Goal: Task Accomplishment & Management: Use online tool/utility

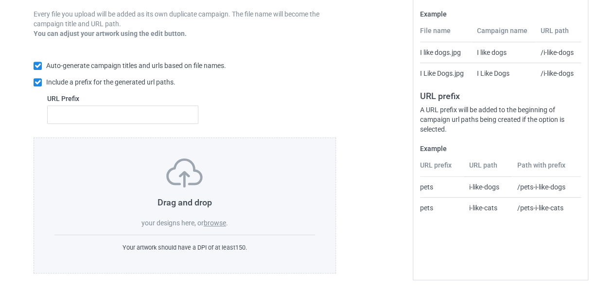
scroll to position [184, 0]
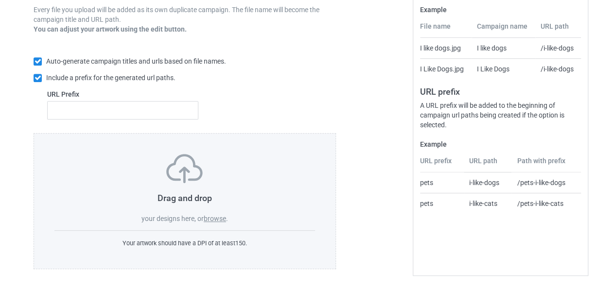
click at [222, 220] on label "browse" at bounding box center [215, 219] width 22 height 8
click at [0, 0] on input "browse" at bounding box center [0, 0] width 0 height 0
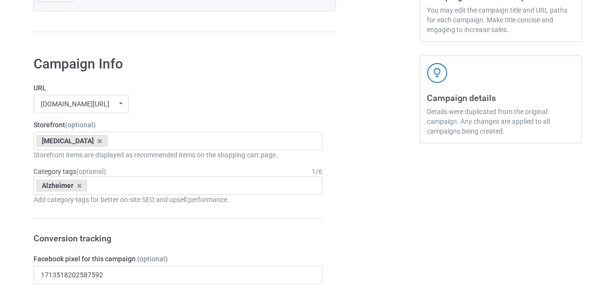
scroll to position [300, 0]
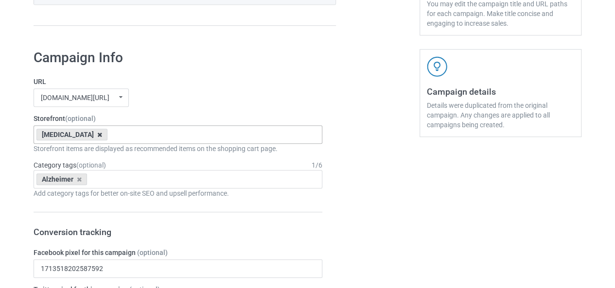
click at [97, 137] on icon at bounding box center [99, 135] width 5 height 6
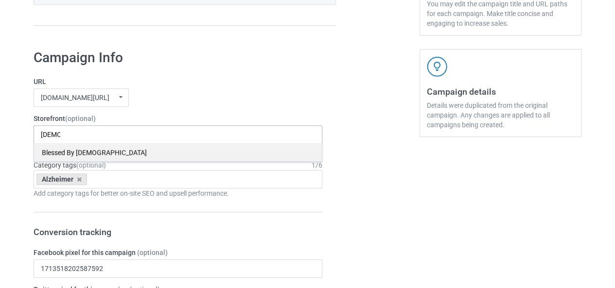
type input "[DEMOGRAPHIC_DATA]"
click at [62, 147] on div "Blessed By [DEMOGRAPHIC_DATA]" at bounding box center [178, 152] width 288 height 18
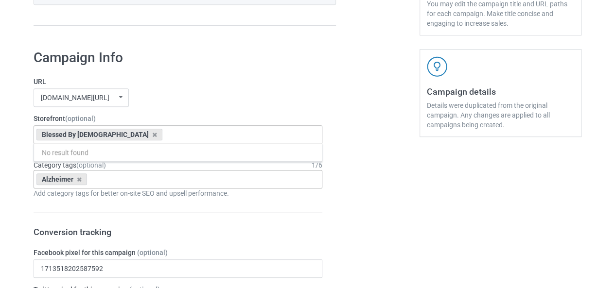
click at [81, 179] on div "Alzheimer" at bounding box center [61, 180] width 51 height 12
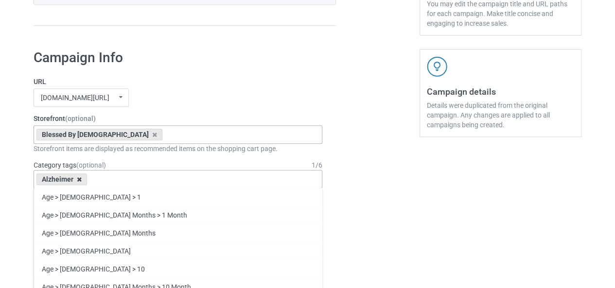
click at [78, 179] on icon at bounding box center [79, 180] width 5 height 6
click at [73, 179] on div "Age > [DEMOGRAPHIC_DATA] > 1 Age > [DEMOGRAPHIC_DATA] Months > 1 Month Age > [D…" at bounding box center [178, 179] width 289 height 18
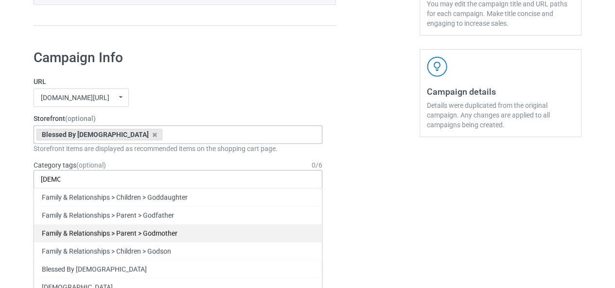
scroll to position [322, 0]
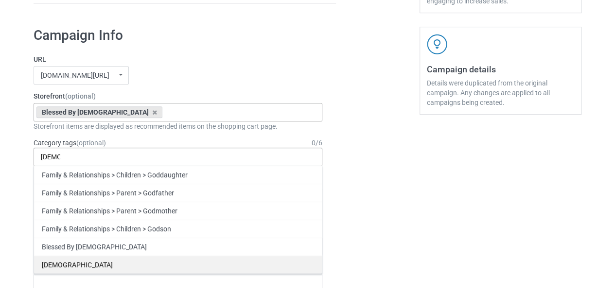
type input "[DEMOGRAPHIC_DATA]"
click at [67, 265] on div "[DEMOGRAPHIC_DATA]" at bounding box center [178, 265] width 288 height 18
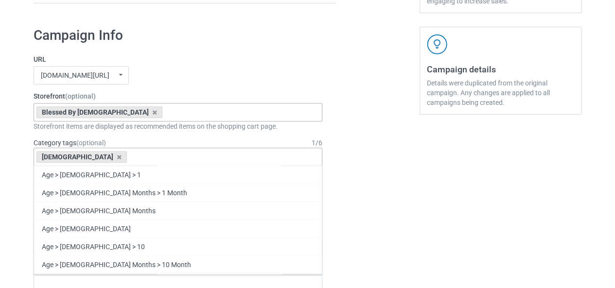
scroll to position [340, 0]
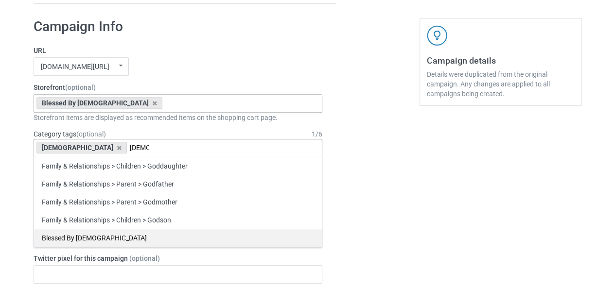
type input "[DEMOGRAPHIC_DATA]"
click at [107, 230] on div "Blessed By [DEMOGRAPHIC_DATA]" at bounding box center [178, 238] width 288 height 18
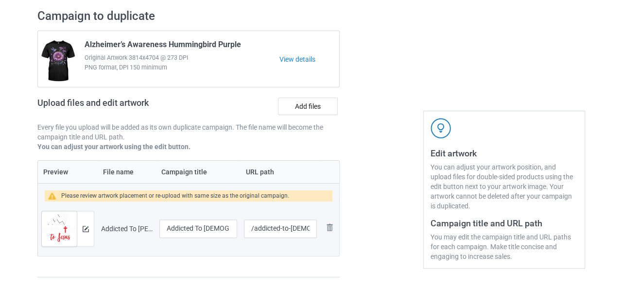
scroll to position [66, 0]
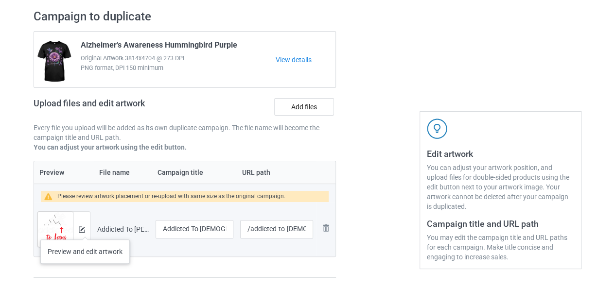
click at [85, 230] on div at bounding box center [81, 229] width 17 height 35
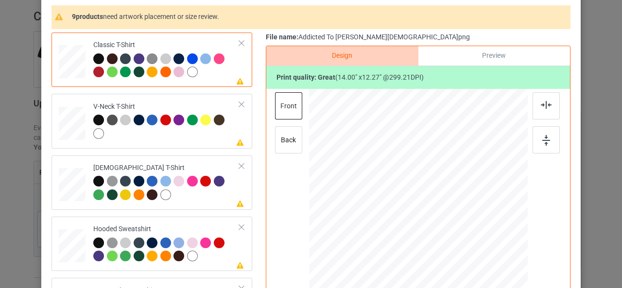
scroll to position [9, 0]
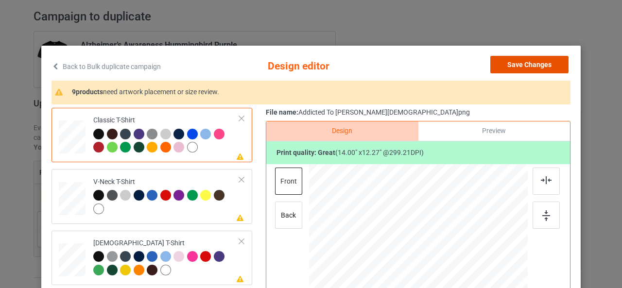
click at [517, 60] on button "Save Changes" at bounding box center [530, 65] width 78 height 18
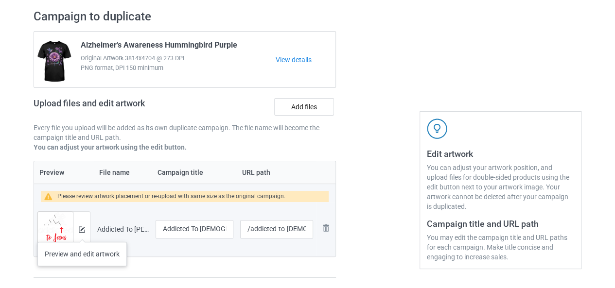
click at [82, 232] on div at bounding box center [81, 229] width 17 height 35
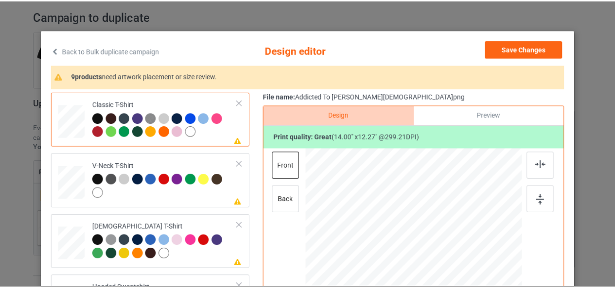
scroll to position [0, 0]
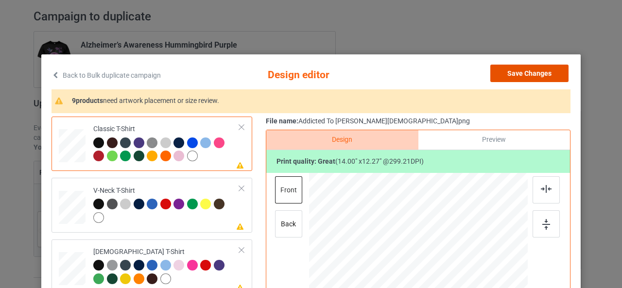
click at [542, 72] on button "Save Changes" at bounding box center [530, 74] width 78 height 18
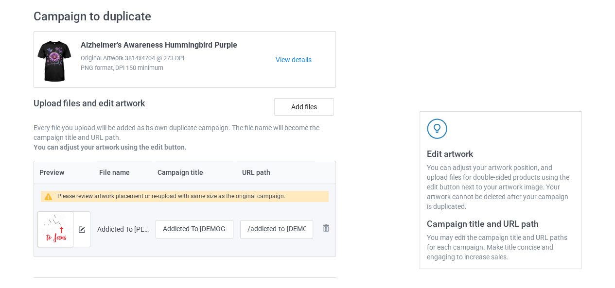
click at [362, 166] on div at bounding box center [378, 143] width 70 height 283
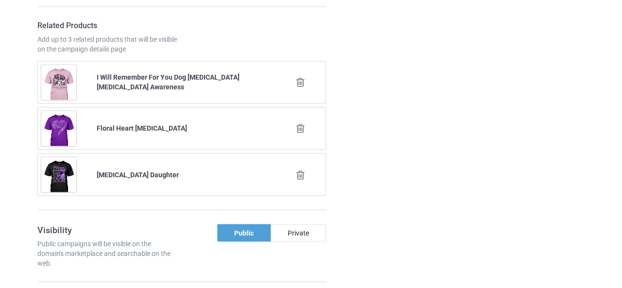
scroll to position [776, 0]
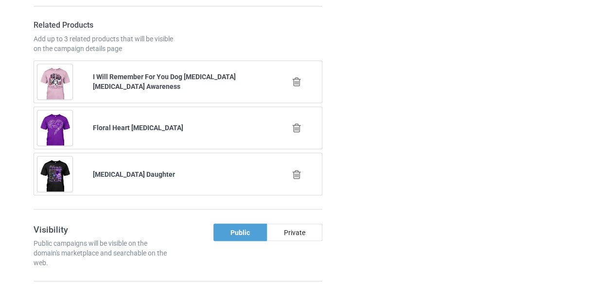
click at [291, 77] on icon at bounding box center [297, 82] width 12 height 10
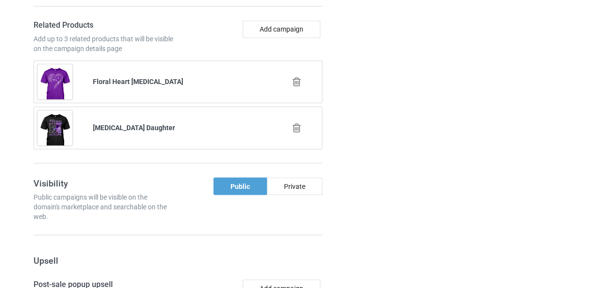
click at [296, 79] on icon at bounding box center [297, 82] width 12 height 10
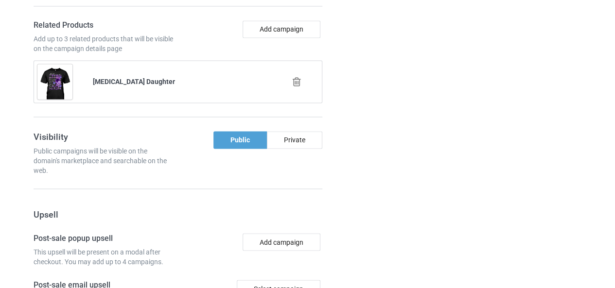
click at [298, 78] on icon at bounding box center [297, 82] width 12 height 10
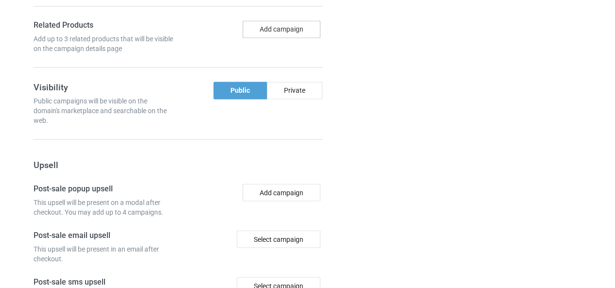
click at [287, 25] on button "Add campaign" at bounding box center [282, 29] width 78 height 18
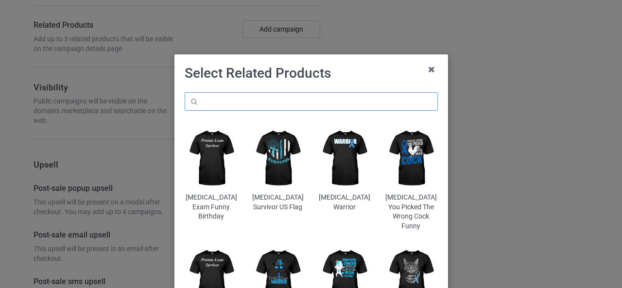
click at [240, 105] on input "text" at bounding box center [311, 101] width 253 height 18
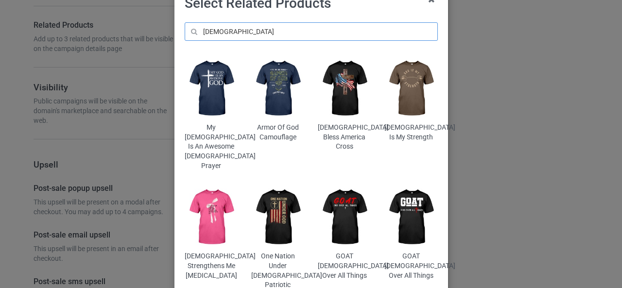
scroll to position [75, 0]
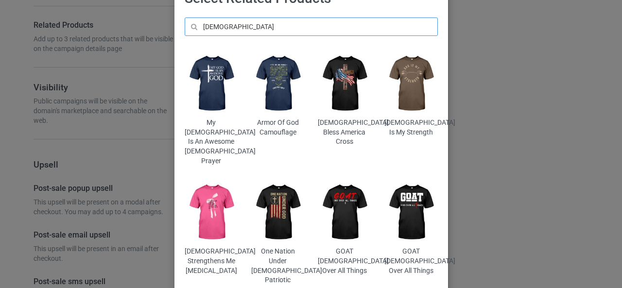
type input "[DEMOGRAPHIC_DATA]"
click at [203, 71] on img at bounding box center [211, 84] width 53 height 66
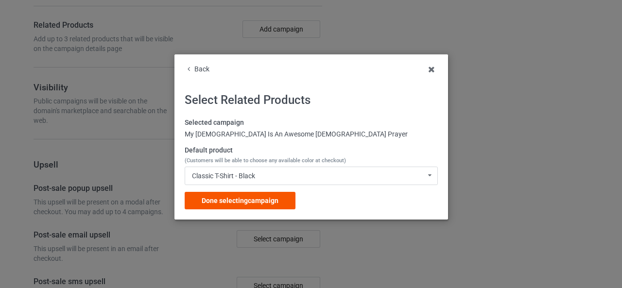
click at [242, 201] on span "Done selecting campaign" at bounding box center [240, 201] width 77 height 8
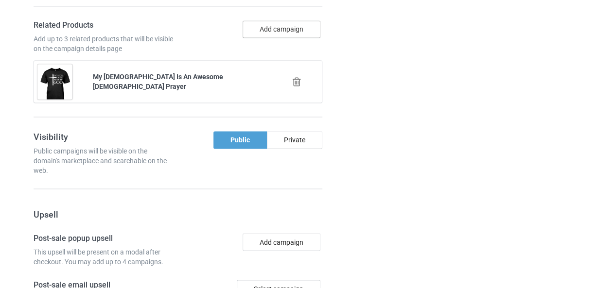
click at [274, 32] on button "Add campaign" at bounding box center [282, 29] width 78 height 18
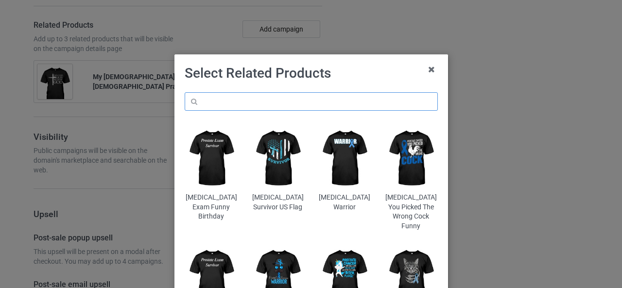
click at [232, 109] on input "text" at bounding box center [311, 101] width 253 height 18
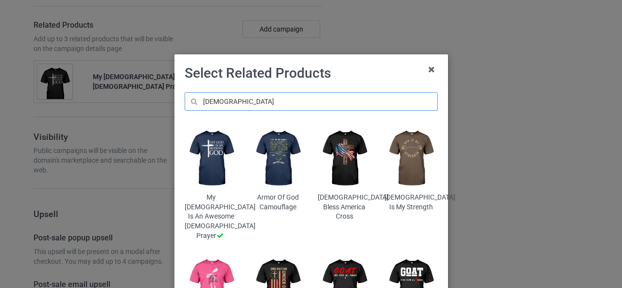
type input "[DEMOGRAPHIC_DATA]"
click at [402, 154] on img at bounding box center [411, 158] width 53 height 66
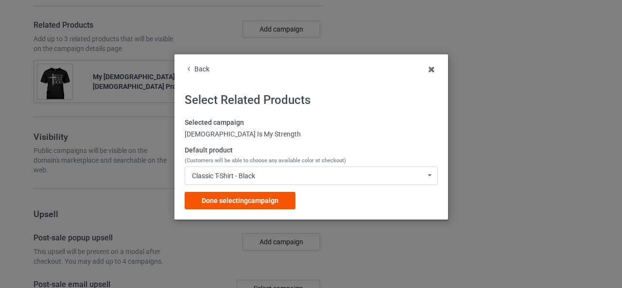
click at [226, 198] on span "Done selecting campaign" at bounding box center [240, 201] width 77 height 8
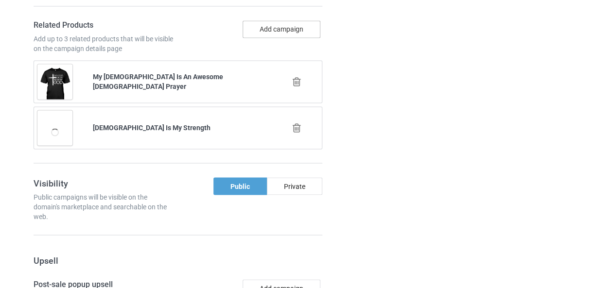
click at [270, 28] on button "Add campaign" at bounding box center [282, 29] width 78 height 18
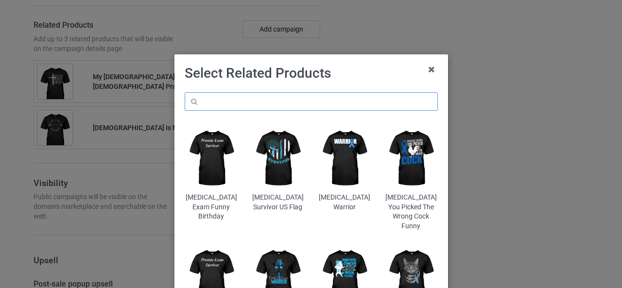
click at [226, 103] on input "text" at bounding box center [311, 101] width 253 height 18
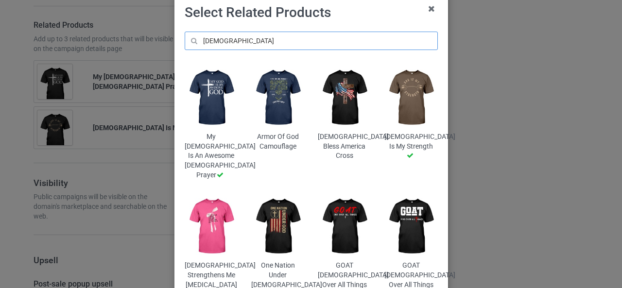
scroll to position [61, 0]
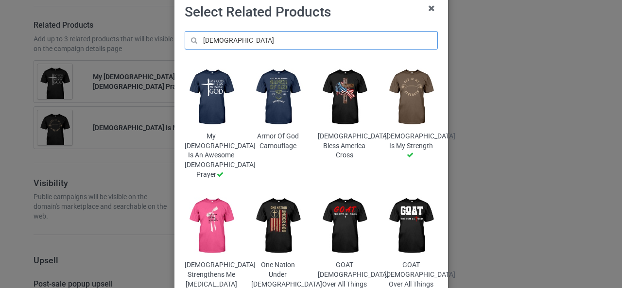
type input "[DEMOGRAPHIC_DATA]"
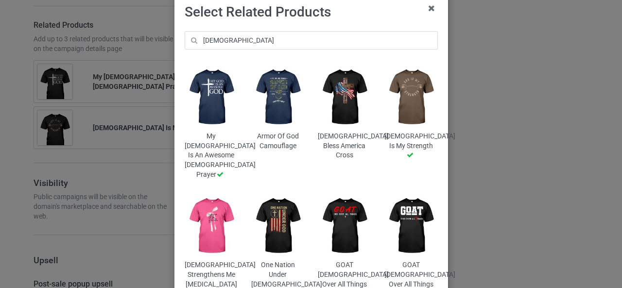
click at [342, 202] on img at bounding box center [344, 226] width 53 height 66
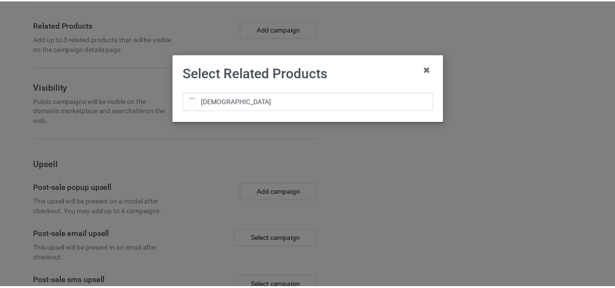
scroll to position [0, 0]
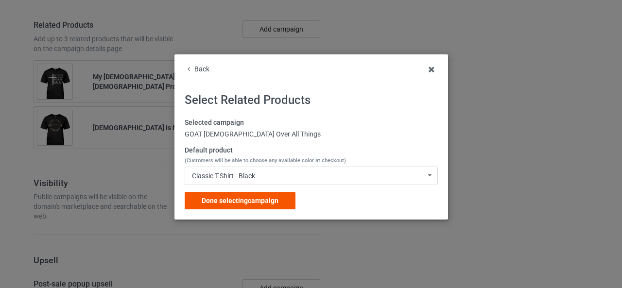
click at [244, 201] on span "Done selecting campaign" at bounding box center [240, 201] width 77 height 8
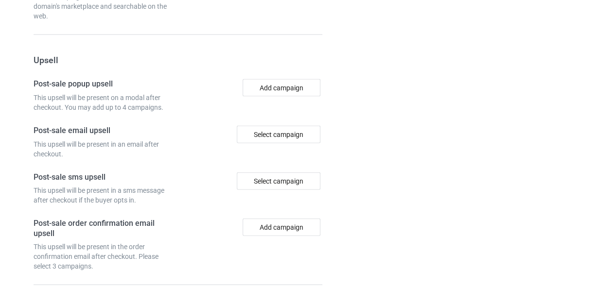
scroll to position [1105, 0]
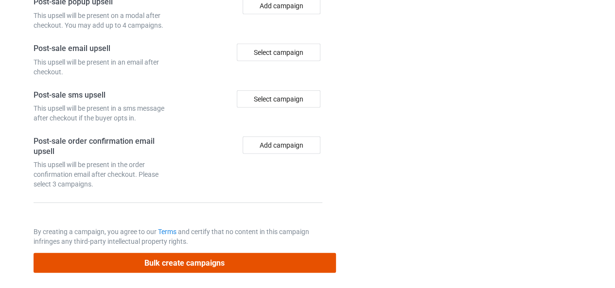
click at [183, 264] on button "Bulk create campaigns" at bounding box center [185, 263] width 302 height 20
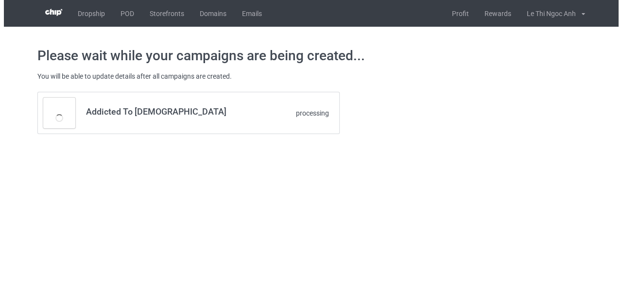
scroll to position [0, 0]
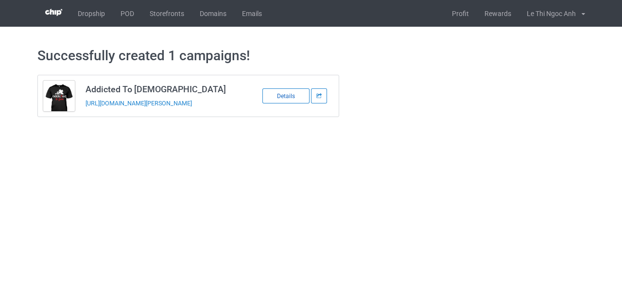
click at [290, 97] on div "Details" at bounding box center [286, 95] width 47 height 15
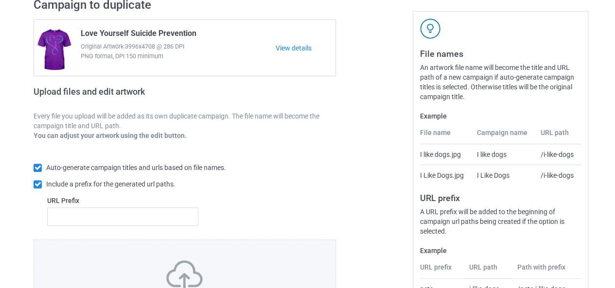
scroll to position [184, 0]
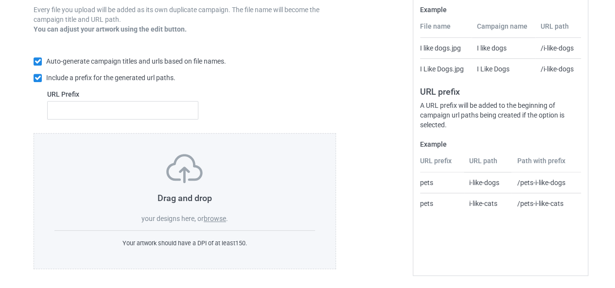
click at [209, 220] on label "browse" at bounding box center [215, 219] width 22 height 8
click at [0, 0] on input "browse" at bounding box center [0, 0] width 0 height 0
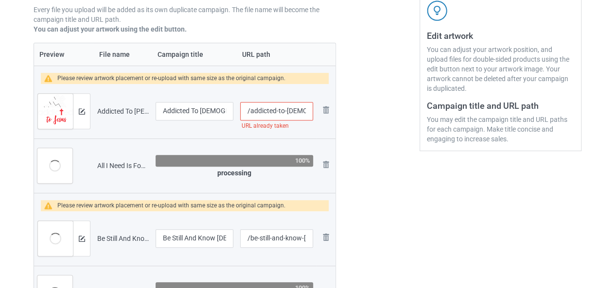
scroll to position [184, 0]
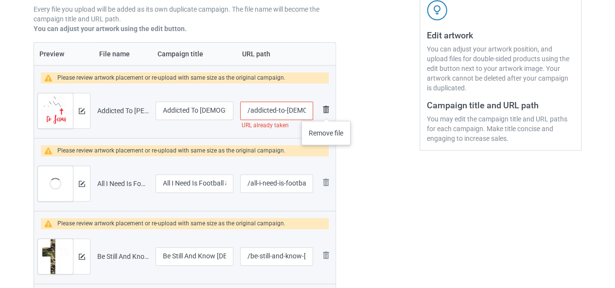
click at [326, 111] on img at bounding box center [326, 110] width 12 height 12
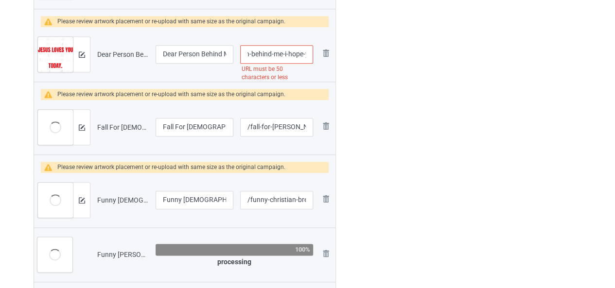
scroll to position [0, 113]
drag, startPoint x: 279, startPoint y: 52, endPoint x: 319, endPoint y: 57, distance: 40.6
click at [319, 57] on tr "Preview and edit artwork Dear Person Behind Me I Hope You Know Jesus Loves You.…" at bounding box center [184, 54] width 301 height 54
click at [277, 54] on input "/dear-person-behind-me-i-hope-you-know-jesus-loves-you" at bounding box center [276, 54] width 73 height 18
drag, startPoint x: 276, startPoint y: 53, endPoint x: 316, endPoint y: 59, distance: 40.3
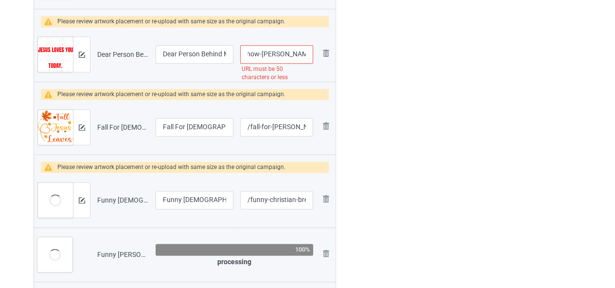
click at [316, 59] on td "/dear-person-behind-me-i-hope-you-know-jesus-loves-you URL must be 50 character…" at bounding box center [277, 54] width 80 height 54
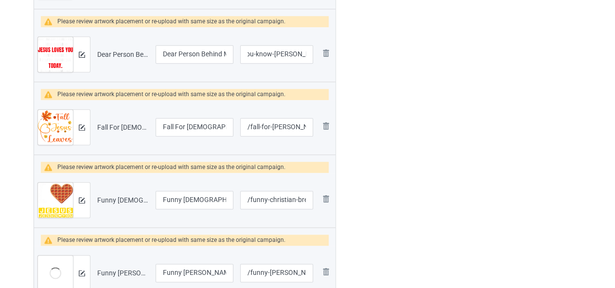
scroll to position [0, 0]
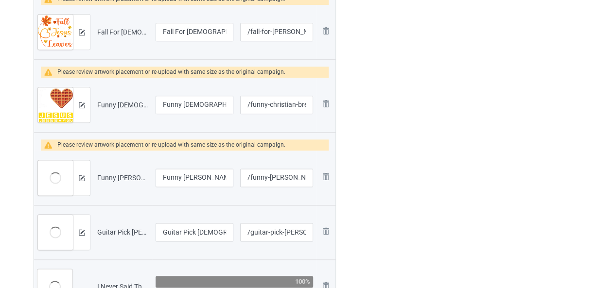
type input "/dear-person-behind-me-i-hope-you-know-jesus-loves-you"
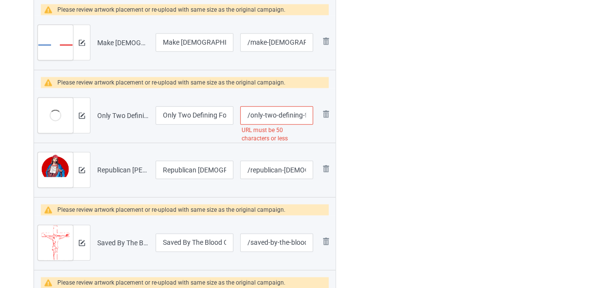
scroll to position [0, 112]
drag, startPoint x: 266, startPoint y: 116, endPoint x: 353, endPoint y: 118, distance: 87.1
click at [284, 113] on input "/only-two-defining-forces-have-ever-offered-to-die-for-you" at bounding box center [276, 115] width 73 height 18
drag, startPoint x: 283, startPoint y: 113, endPoint x: 317, endPoint y: 115, distance: 34.1
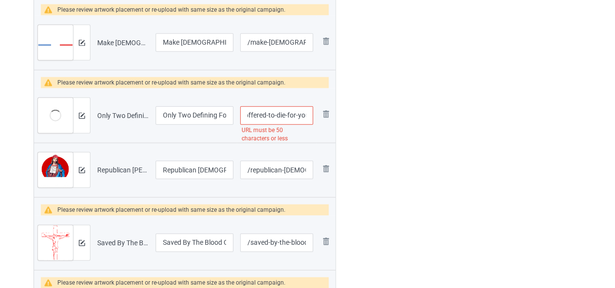
click at [317, 115] on tr "Preview and edit artwork Only Two Defining Forces Have Ever Offered To Die For …" at bounding box center [184, 115] width 301 height 54
type input "/only-two-defining-forces-have-ever-offered-to-die"
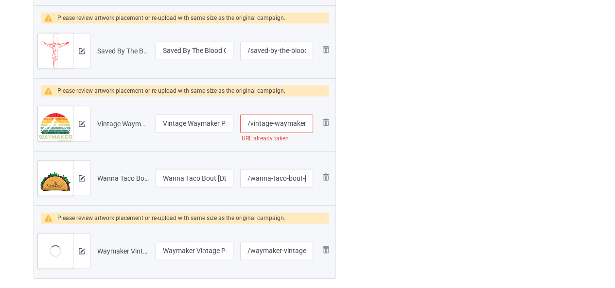
scroll to position [1246, 0]
drag, startPoint x: 251, startPoint y: 122, endPoint x: 316, endPoint y: 118, distance: 65.2
click at [316, 118] on tr "Preview and edit artwork Vintage Waymaker Promise Keeper Miracle Worker.png Vin…" at bounding box center [184, 123] width 301 height 54
click at [276, 121] on input "/vintage-waymaker-promise-keeper-miracle-worker" at bounding box center [276, 123] width 73 height 18
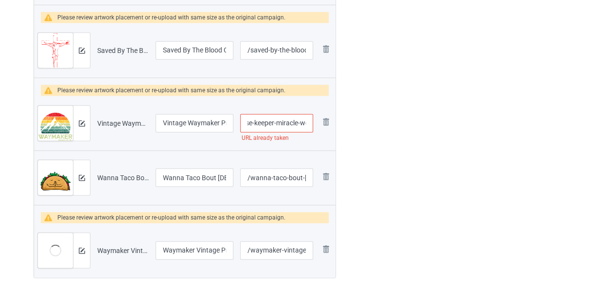
scroll to position [0, 93]
drag, startPoint x: 276, startPoint y: 121, endPoint x: 316, endPoint y: 124, distance: 39.9
click at [316, 124] on td "/vintage-waymaker-promise-keeper-miracle-worker URL already taken" at bounding box center [277, 123] width 80 height 54
drag, startPoint x: 260, startPoint y: 121, endPoint x: 327, endPoint y: 121, distance: 67.1
click at [327, 121] on tr "Preview and edit artwork Vintage Waymaker Promise Keeper Miracle Worker.png Vin…" at bounding box center [184, 123] width 301 height 54
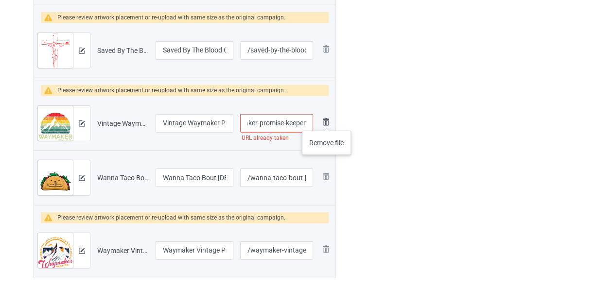
scroll to position [0, 47]
type input "/vintage-waymaker-promise-keeper"
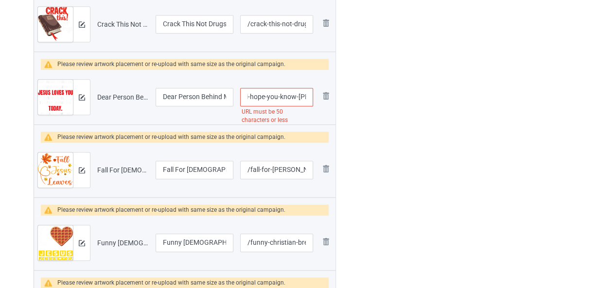
scroll to position [0, 113]
drag, startPoint x: 265, startPoint y: 96, endPoint x: 342, endPoint y: 96, distance: 76.8
click at [275, 93] on input "/dear-person-behind-me-i-hope-you-know-jesus-loves-you" at bounding box center [276, 97] width 73 height 18
drag, startPoint x: 275, startPoint y: 96, endPoint x: 331, endPoint y: 98, distance: 56.0
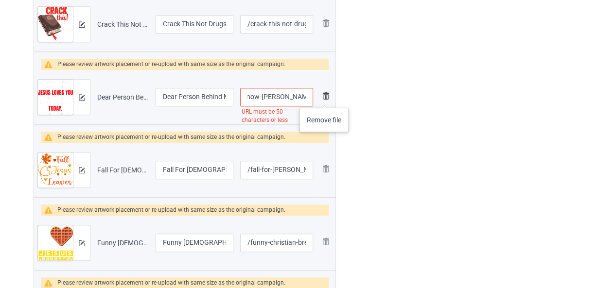
click at [331, 98] on tr "Preview and edit artwork Dear Person Behind Me I Hope You Know Jesus Loves You.…" at bounding box center [184, 97] width 301 height 54
type input "/dear-person-behind-me-i-hope-you-know-jesus"
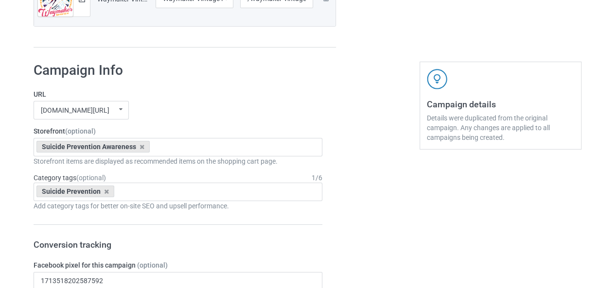
scroll to position [1497, 0]
click at [141, 145] on icon at bounding box center [142, 148] width 5 height 6
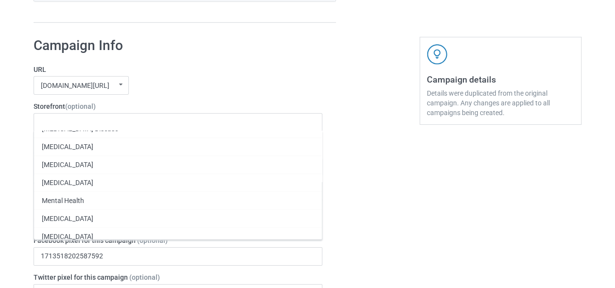
scroll to position [1522, 0]
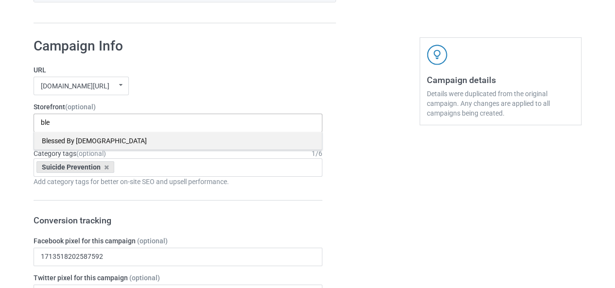
type input "ble"
click at [63, 139] on div "Blessed By [DEMOGRAPHIC_DATA]" at bounding box center [178, 141] width 288 height 18
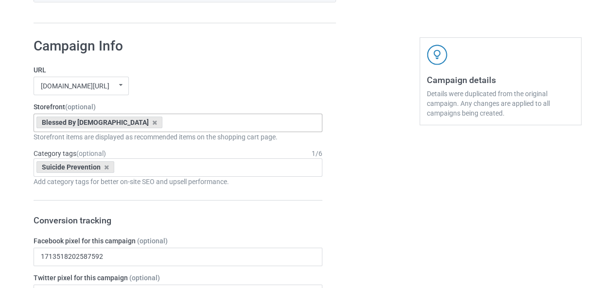
click at [107, 165] on icon at bounding box center [106, 167] width 5 height 6
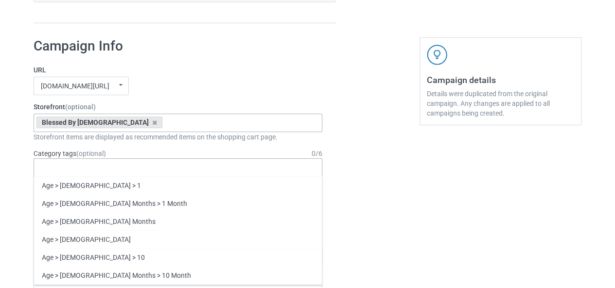
click at [84, 165] on div "Age > [DEMOGRAPHIC_DATA] > 1 Age > [DEMOGRAPHIC_DATA] Months > 1 Month Age > [D…" at bounding box center [178, 168] width 289 height 18
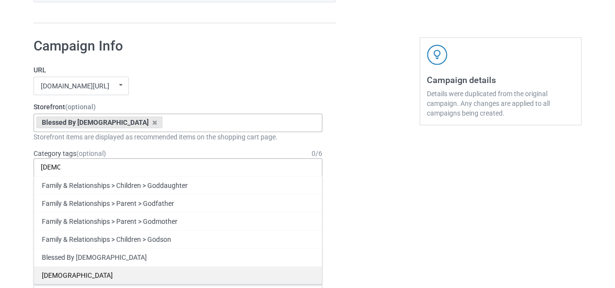
type input "[DEMOGRAPHIC_DATA]"
click at [53, 274] on div "[DEMOGRAPHIC_DATA]" at bounding box center [178, 275] width 288 height 18
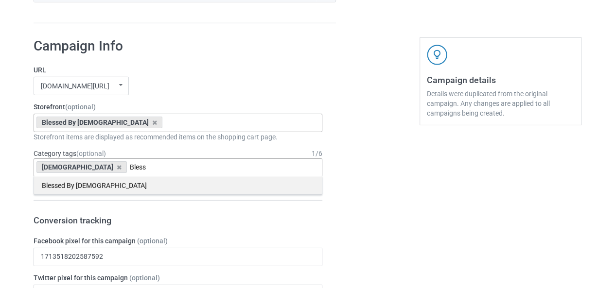
type input "Bless"
click at [74, 184] on div "Blessed By [DEMOGRAPHIC_DATA]" at bounding box center [178, 186] width 288 height 18
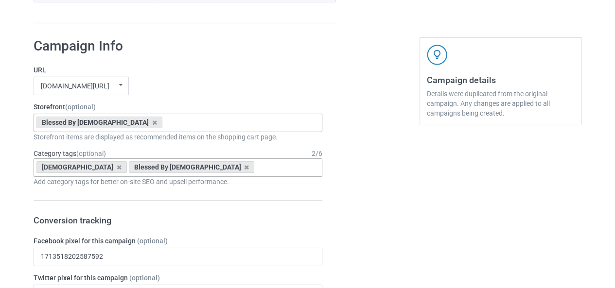
drag, startPoint x: 443, startPoint y: 226, endPoint x: 362, endPoint y: 235, distance: 82.2
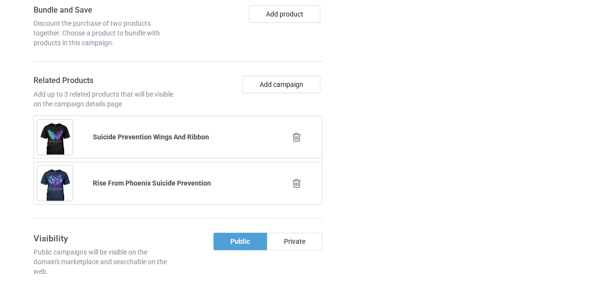
scroll to position [1928, 0]
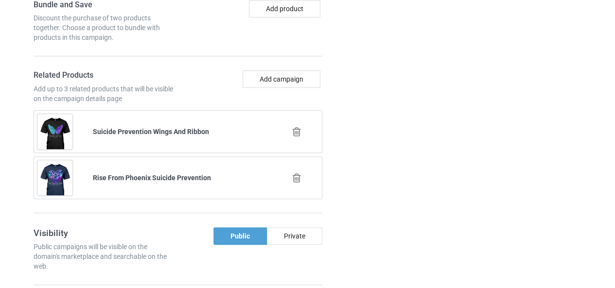
click at [294, 127] on icon at bounding box center [297, 132] width 12 height 10
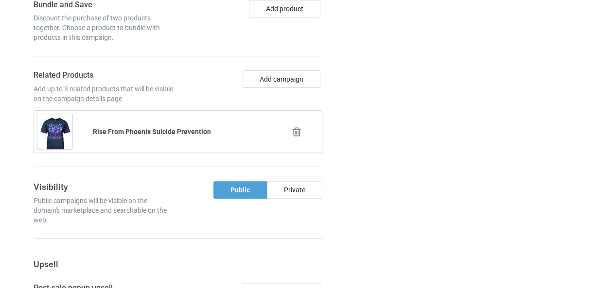
click at [296, 129] on icon at bounding box center [297, 132] width 12 height 10
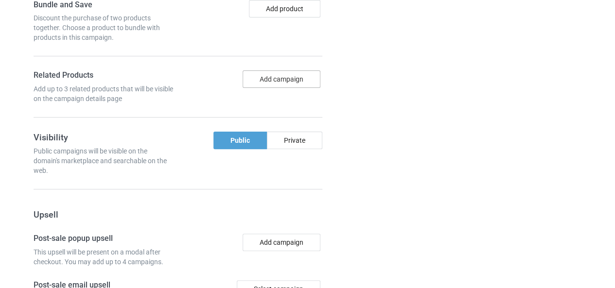
click at [258, 71] on button "Add campaign" at bounding box center [282, 80] width 78 height 18
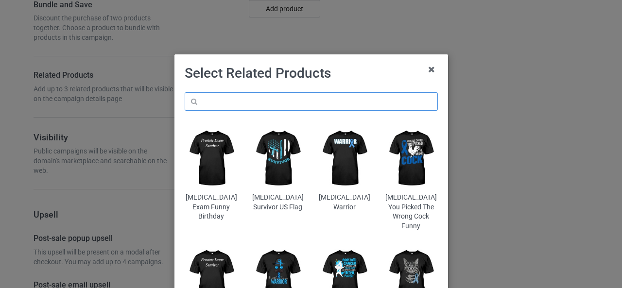
click at [218, 106] on input "text" at bounding box center [311, 101] width 253 height 18
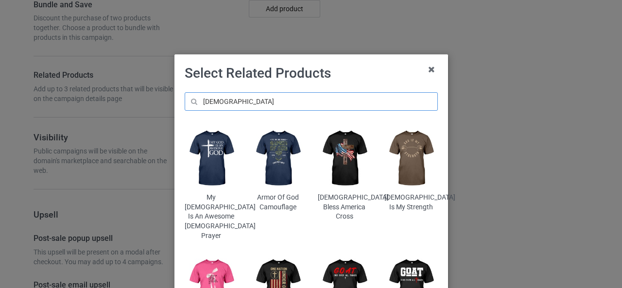
type input "[DEMOGRAPHIC_DATA]"
click at [217, 157] on img at bounding box center [211, 158] width 53 height 66
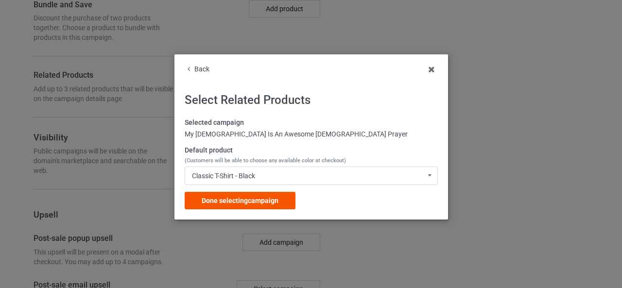
click at [226, 206] on div "Done selecting campaign" at bounding box center [240, 201] width 111 height 18
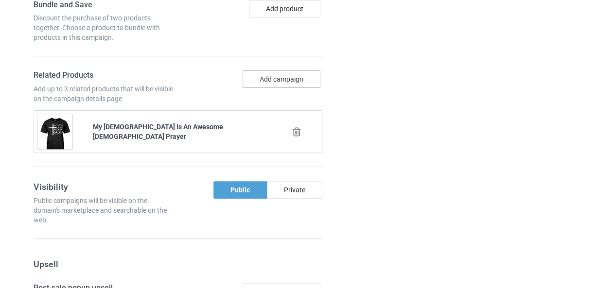
click at [270, 76] on button "Add campaign" at bounding box center [282, 80] width 78 height 18
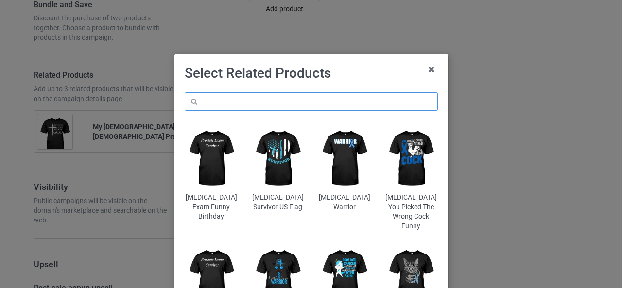
click at [240, 103] on input "text" at bounding box center [311, 101] width 253 height 18
type input "o"
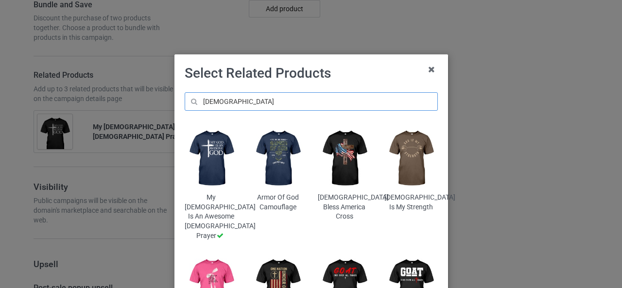
type input "[DEMOGRAPHIC_DATA]"
click at [333, 261] on img at bounding box center [344, 287] width 53 height 66
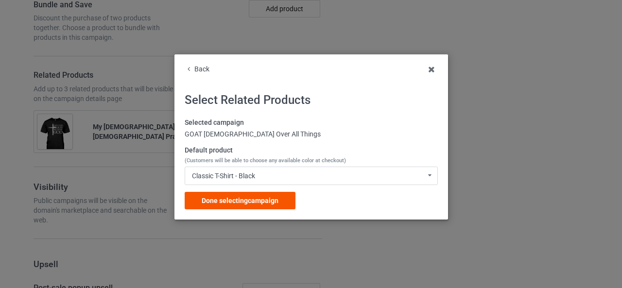
click at [245, 205] on div "Done selecting campaign" at bounding box center [240, 201] width 111 height 18
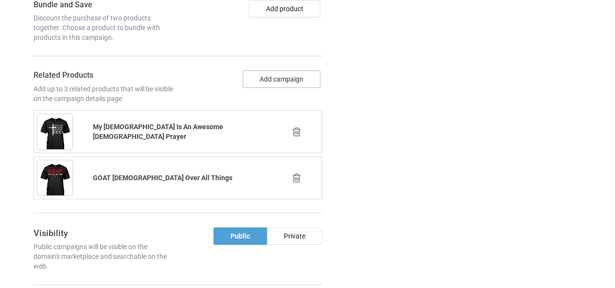
click at [280, 71] on button "Add campaign" at bounding box center [282, 80] width 78 height 18
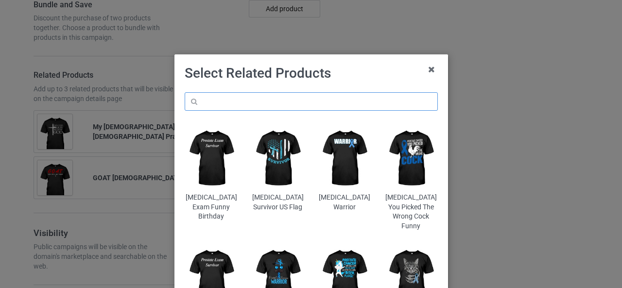
click at [223, 105] on input "text" at bounding box center [311, 101] width 253 height 18
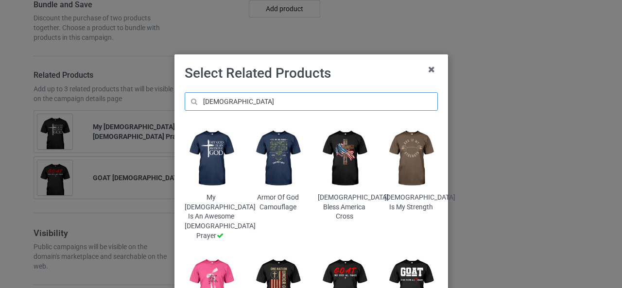
type input "[DEMOGRAPHIC_DATA]"
click at [336, 165] on img at bounding box center [344, 158] width 53 height 66
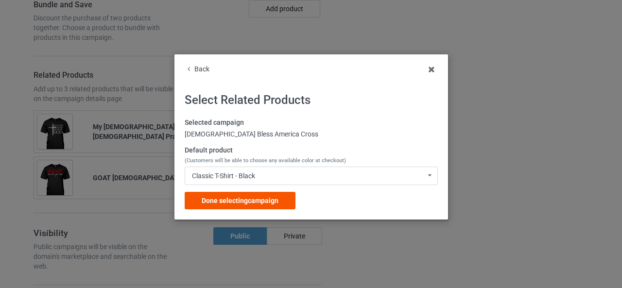
click at [240, 195] on div "Done selecting campaign" at bounding box center [240, 201] width 111 height 18
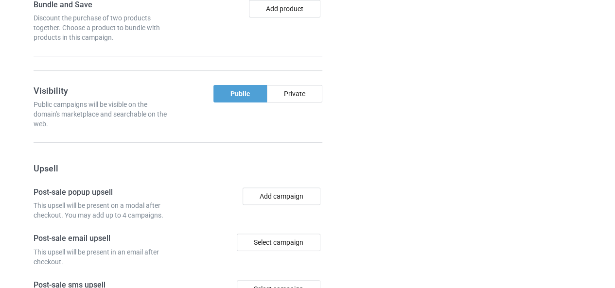
click at [462, 143] on div "Campaign details Details were duplicated from the original campaign. Any change…" at bounding box center [501, 48] width 176 height 846
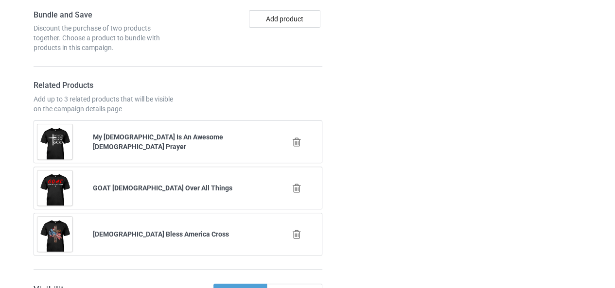
scroll to position [2305, 0]
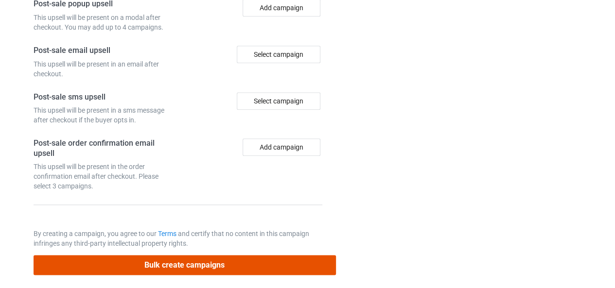
click at [161, 255] on button "Bulk create campaigns" at bounding box center [185, 265] width 302 height 20
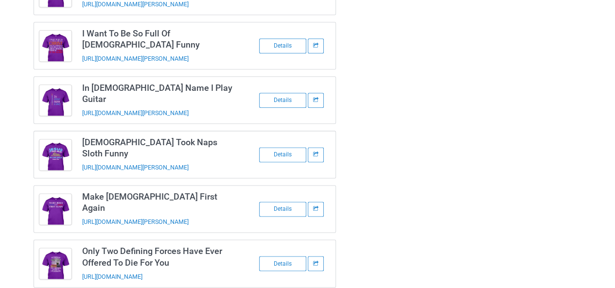
scroll to position [572, 0]
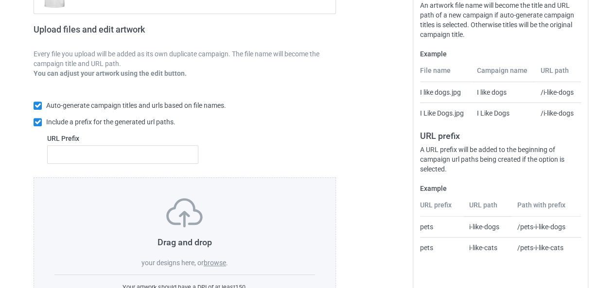
scroll to position [140, 0]
click at [212, 262] on label "browse" at bounding box center [215, 263] width 22 height 8
click at [0, 0] on input "browse" at bounding box center [0, 0] width 0 height 0
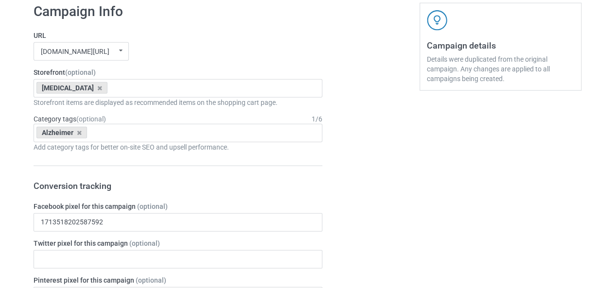
scroll to position [1148, 0]
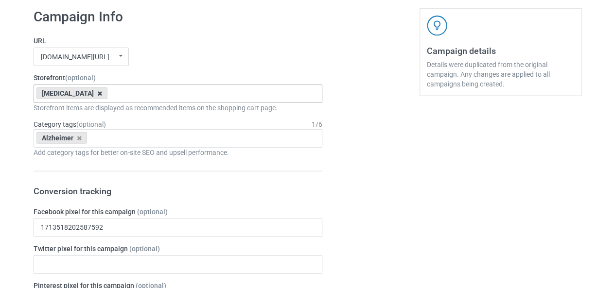
click at [97, 93] on icon at bounding box center [99, 93] width 5 height 6
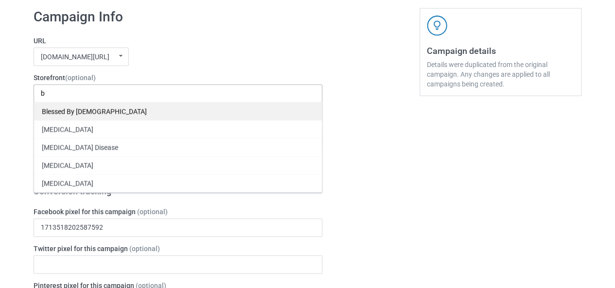
type input "b"
click at [65, 109] on div "Blessed By [DEMOGRAPHIC_DATA]" at bounding box center [178, 112] width 288 height 18
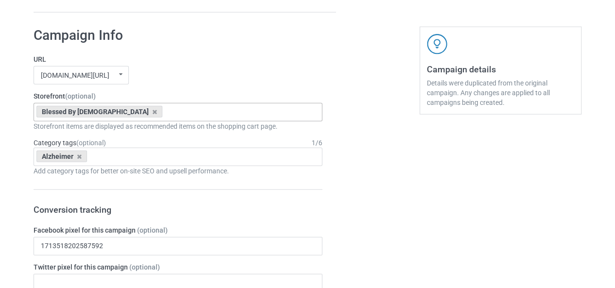
click at [79, 156] on icon at bounding box center [79, 157] width 5 height 6
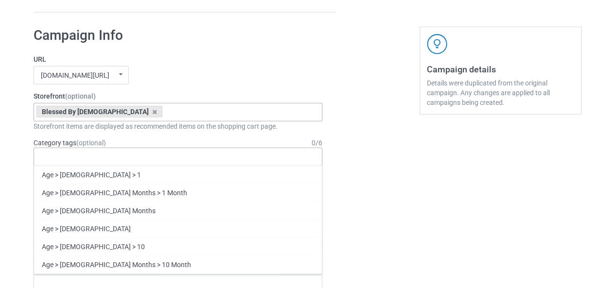
click at [78, 156] on div "Age > [DEMOGRAPHIC_DATA] > 1 Age > [DEMOGRAPHIC_DATA] Months > 1 Month Age > [D…" at bounding box center [178, 157] width 289 height 18
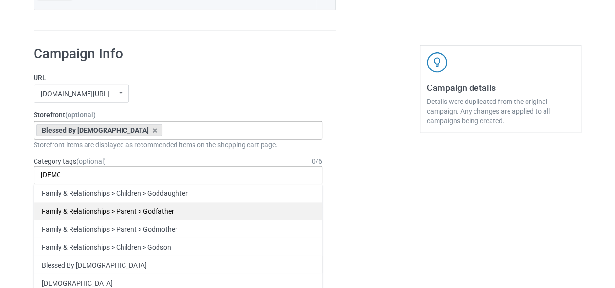
scroll to position [1166, 0]
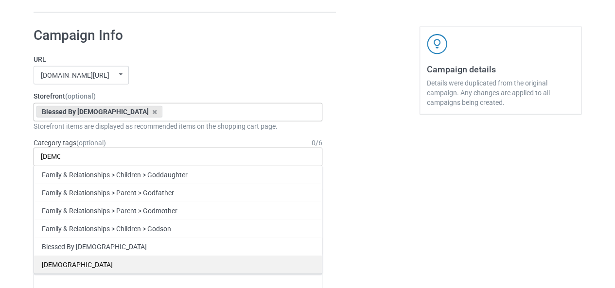
type input "[DEMOGRAPHIC_DATA]"
click at [56, 257] on div "[DEMOGRAPHIC_DATA]" at bounding box center [178, 265] width 288 height 18
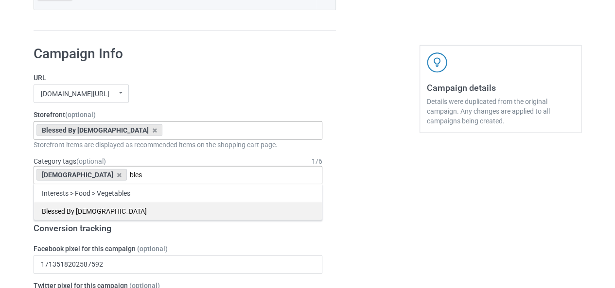
scroll to position [1184, 0]
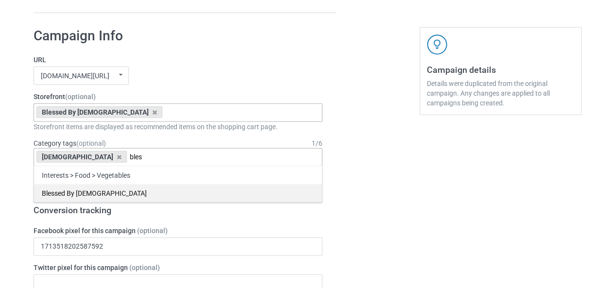
type input "bles"
click at [114, 197] on div "Blessed By [DEMOGRAPHIC_DATA]" at bounding box center [178, 193] width 288 height 18
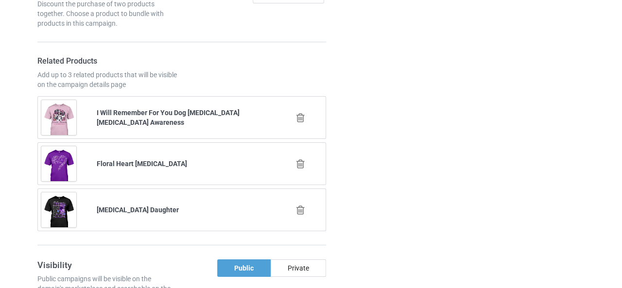
scroll to position [1724, 0]
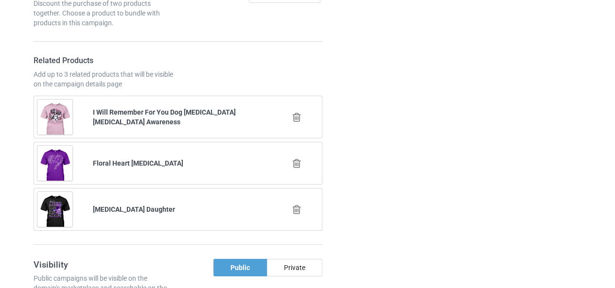
click at [295, 115] on icon at bounding box center [297, 117] width 12 height 10
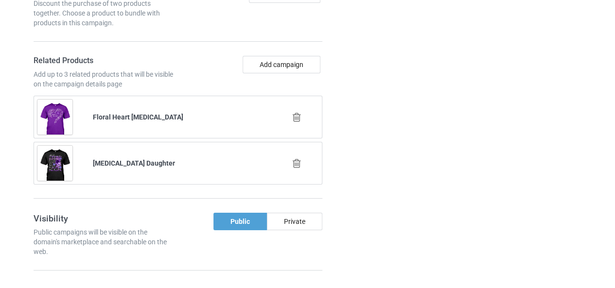
click at [298, 113] on icon at bounding box center [297, 117] width 12 height 10
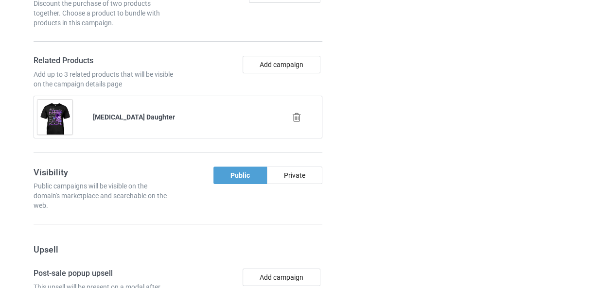
click at [298, 113] on icon at bounding box center [297, 117] width 12 height 10
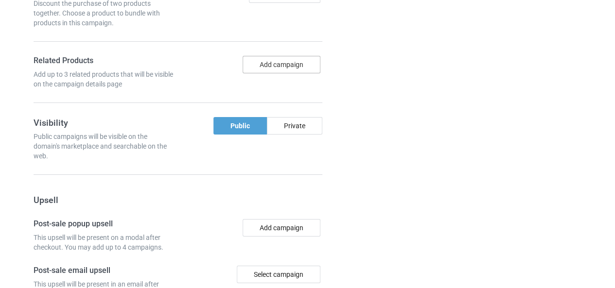
click at [285, 69] on button "Add campaign" at bounding box center [282, 65] width 78 height 18
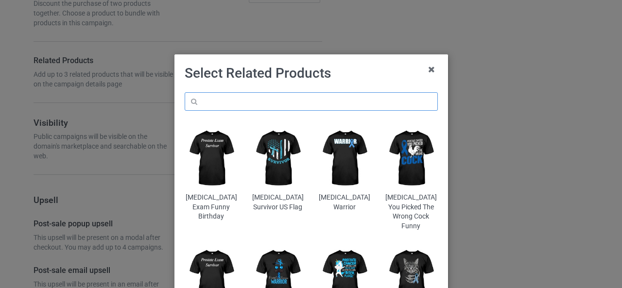
click at [252, 96] on input "text" at bounding box center [311, 101] width 253 height 18
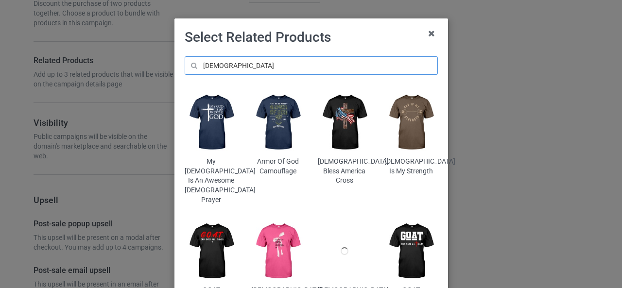
scroll to position [35, 0]
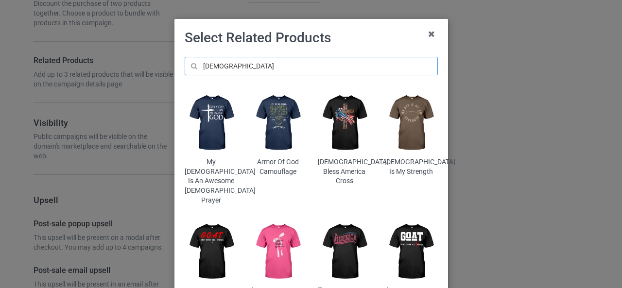
type input "[DEMOGRAPHIC_DATA]"
click at [347, 233] on img at bounding box center [344, 252] width 53 height 66
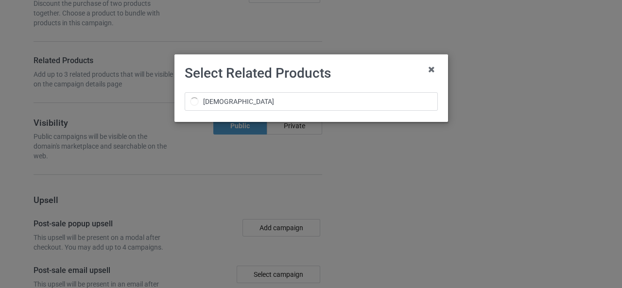
scroll to position [0, 0]
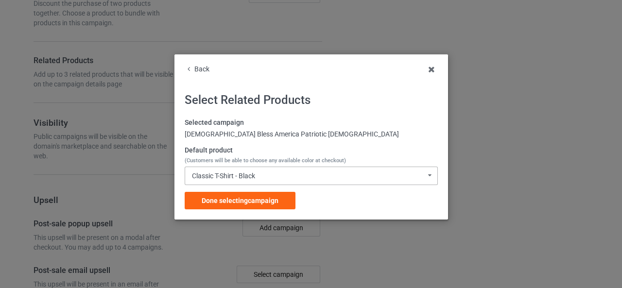
click at [225, 177] on div "Classic T-Shirt - Black" at bounding box center [223, 176] width 63 height 7
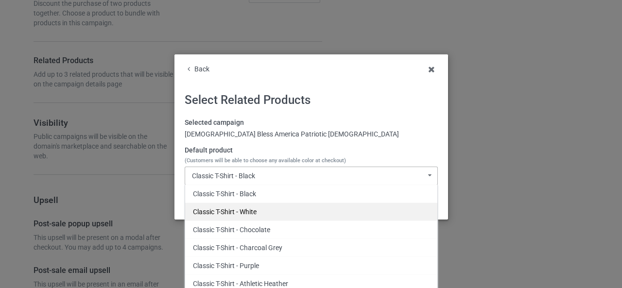
click at [225, 212] on div "Classic T-Shirt - White" at bounding box center [311, 212] width 252 height 18
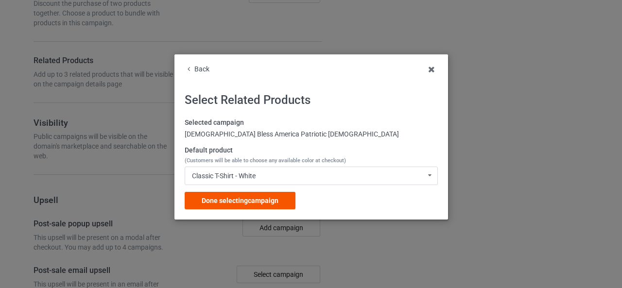
click at [210, 206] on div "Done selecting campaign" at bounding box center [240, 201] width 111 height 18
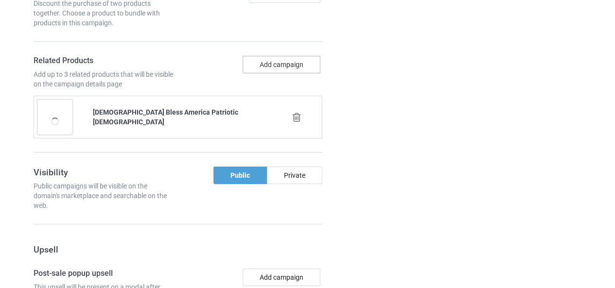
click at [260, 63] on button "Add campaign" at bounding box center [282, 65] width 78 height 18
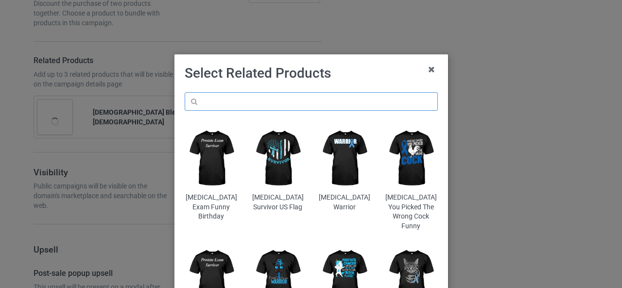
click at [242, 99] on input "text" at bounding box center [311, 101] width 253 height 18
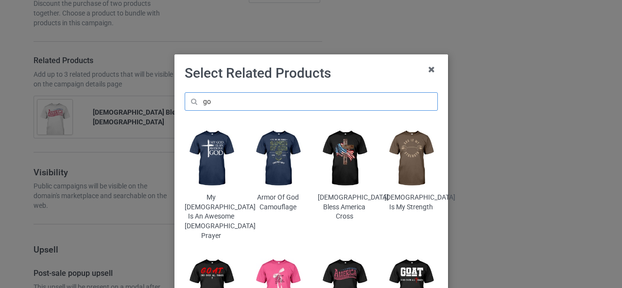
type input "g"
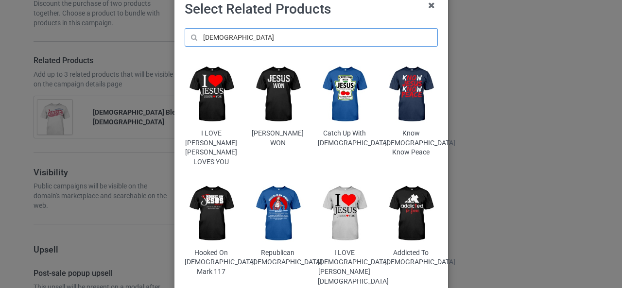
scroll to position [78, 0]
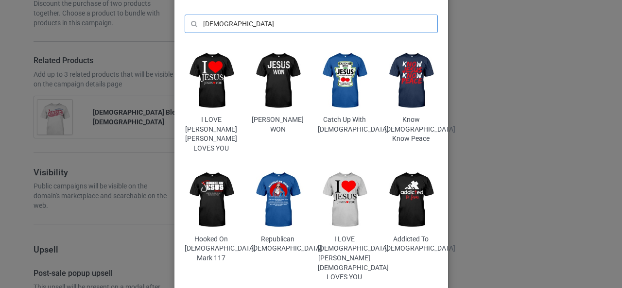
type input "[DEMOGRAPHIC_DATA]"
click at [278, 185] on img at bounding box center [277, 200] width 53 height 66
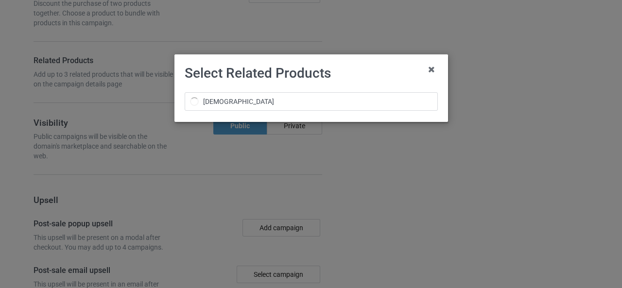
scroll to position [0, 0]
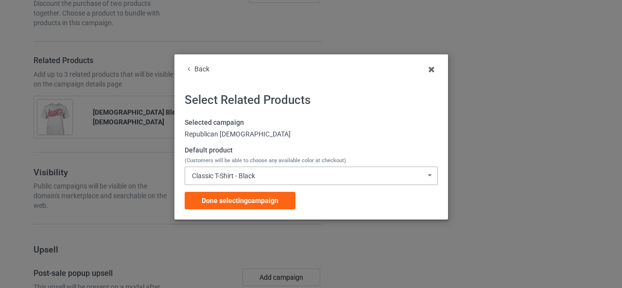
click at [251, 178] on div "Classic T-Shirt - Black" at bounding box center [223, 176] width 63 height 7
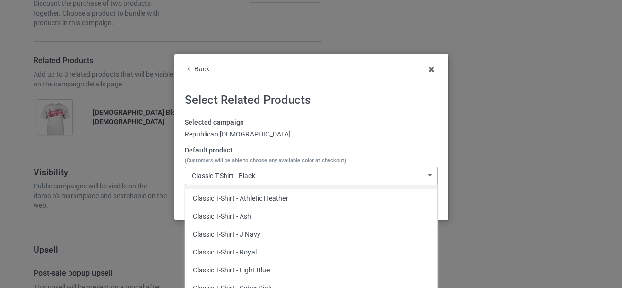
scroll to position [69, 0]
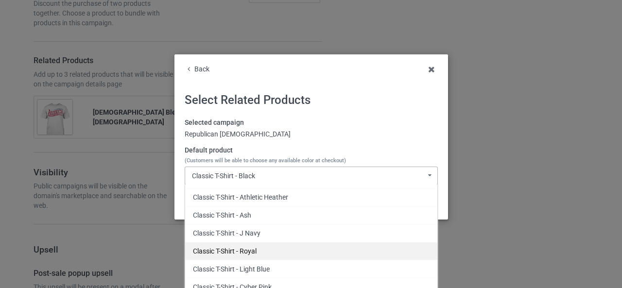
click at [249, 250] on div "Classic T-Shirt - Royal" at bounding box center [311, 251] width 252 height 18
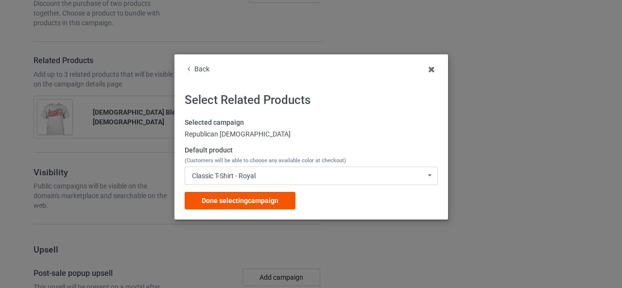
click at [247, 201] on span "Done selecting campaign" at bounding box center [240, 201] width 77 height 8
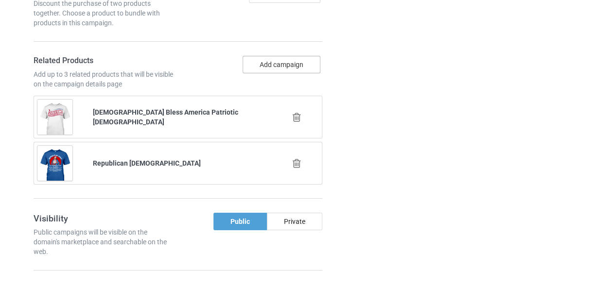
click at [279, 56] on button "Add campaign" at bounding box center [282, 65] width 78 height 18
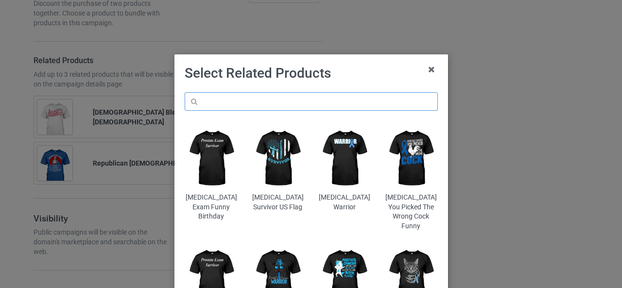
click at [248, 102] on input "text" at bounding box center [311, 101] width 253 height 18
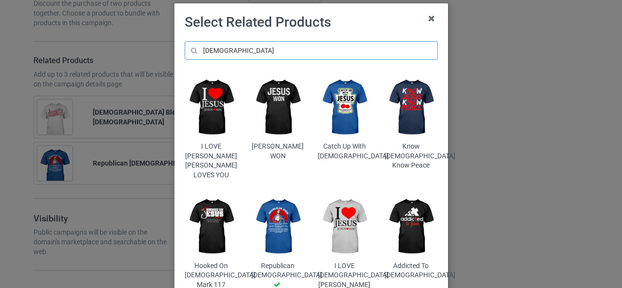
scroll to position [48, 0]
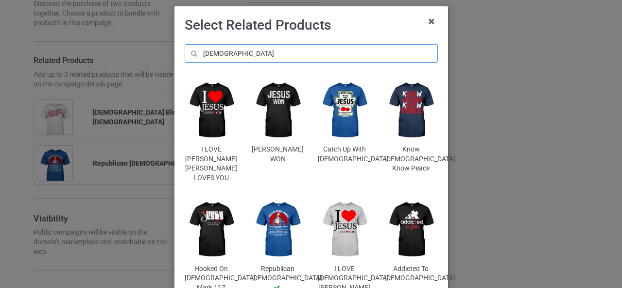
type input "[DEMOGRAPHIC_DATA]"
click at [404, 230] on img at bounding box center [411, 230] width 53 height 66
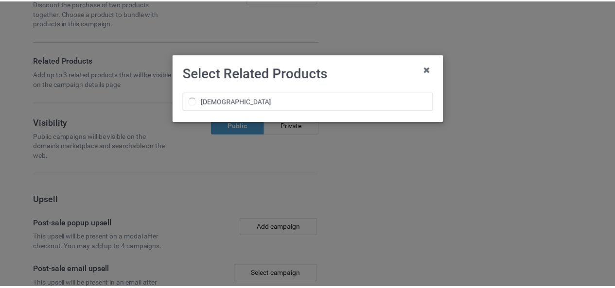
scroll to position [0, 0]
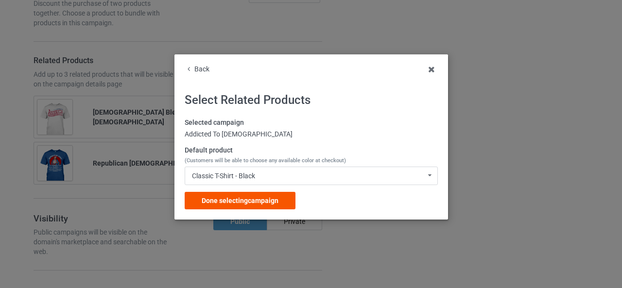
click at [266, 200] on span "Done selecting campaign" at bounding box center [240, 201] width 77 height 8
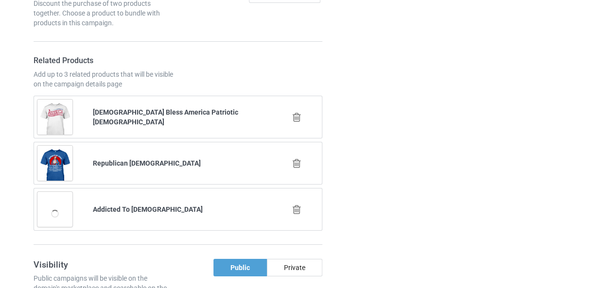
click at [403, 207] on div at bounding box center [378, 128] width 70 height 1034
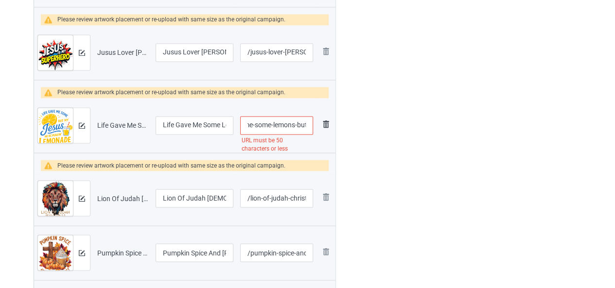
scroll to position [0, 138]
drag, startPoint x: 284, startPoint y: 122, endPoint x: 322, endPoint y: 124, distance: 37.5
click at [322, 124] on tr "Preview and edit artwork Life Gave Me Some Lemons But My Jesus He Be Making Lem…" at bounding box center [184, 125] width 301 height 54
click at [271, 123] on input "/life-gave-me-some-lemons-but-my-jesus-he-be-making-lemonade" at bounding box center [276, 125] width 73 height 18
drag, startPoint x: 250, startPoint y: 123, endPoint x: 339, endPoint y: 133, distance: 89.6
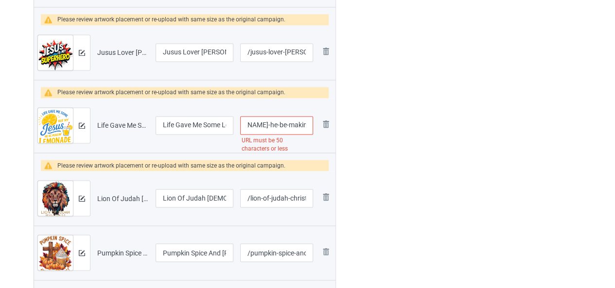
type input "/life-gave-me-some-lemons-but-my-jesus-he-be"
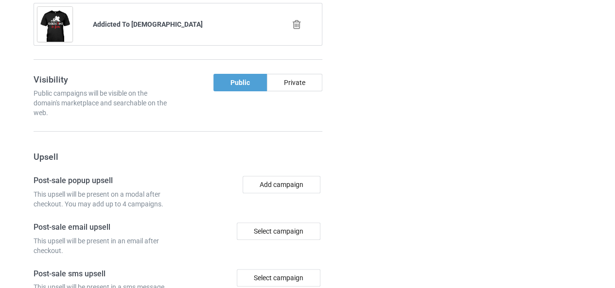
scroll to position [2086, 0]
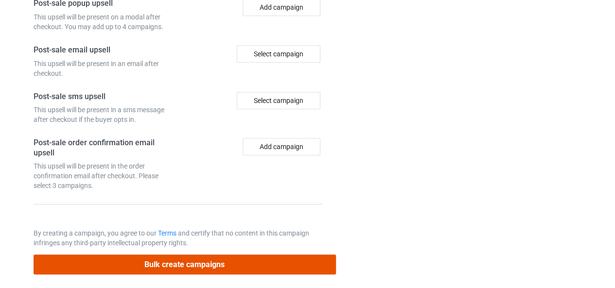
click at [177, 256] on button "Bulk create campaigns" at bounding box center [185, 265] width 302 height 20
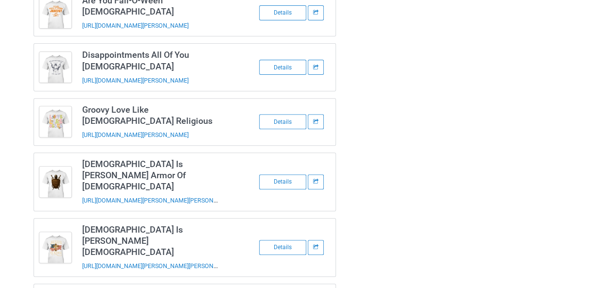
scroll to position [0, 0]
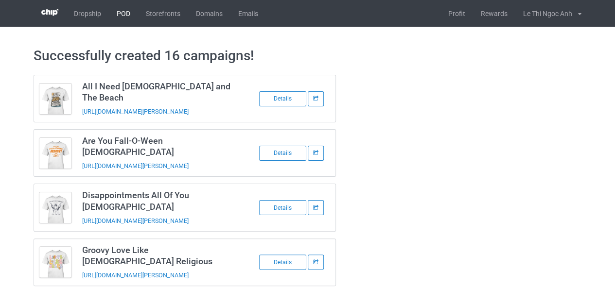
click at [126, 13] on link "POD" at bounding box center [123, 13] width 29 height 27
